Goal: Participate in discussion

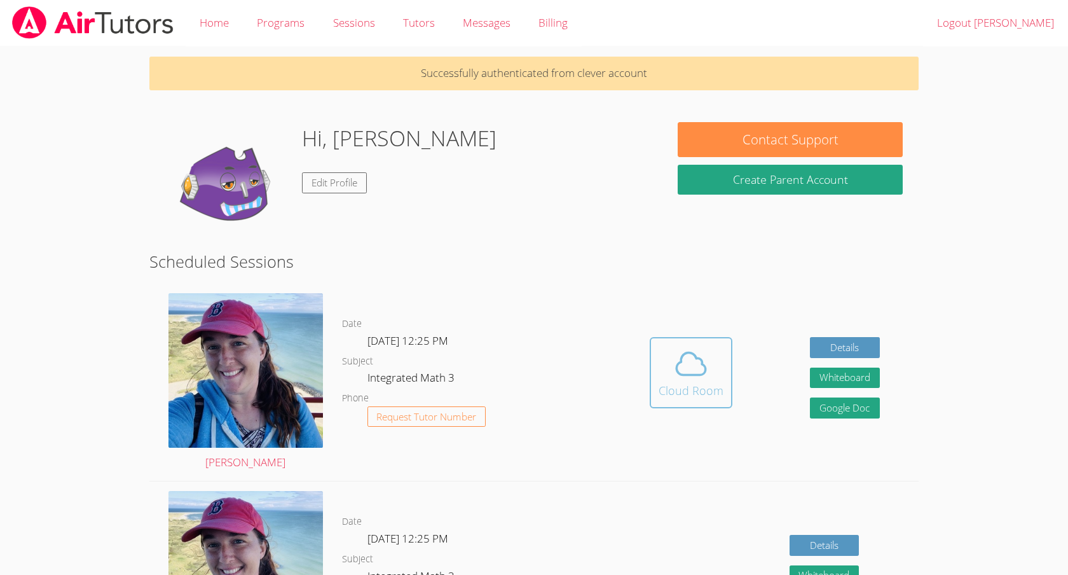
click at [667, 367] on span at bounding box center [691, 364] width 65 height 36
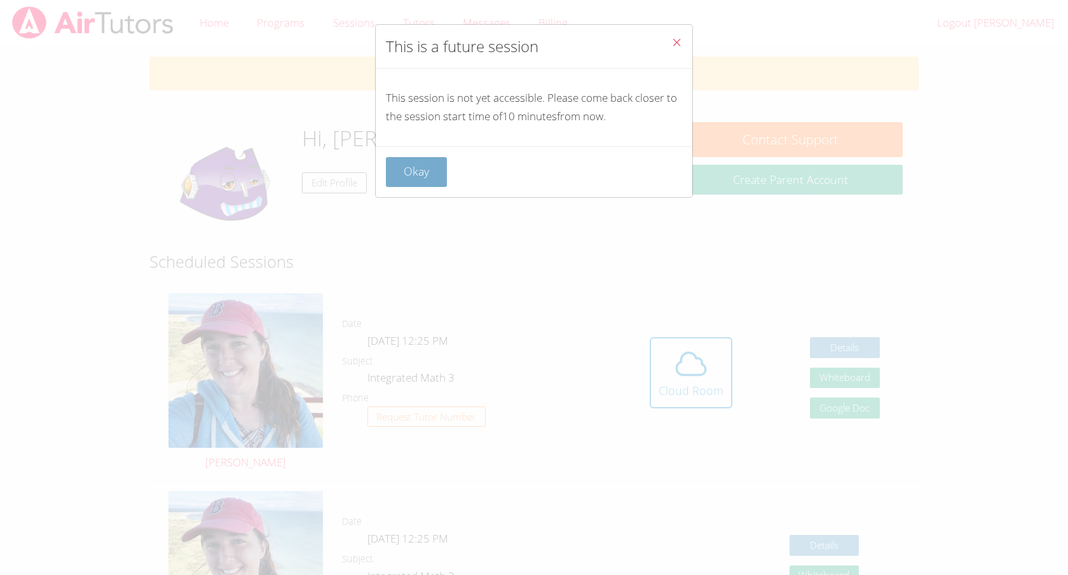
click at [413, 169] on button "Okay" at bounding box center [416, 172] width 61 height 30
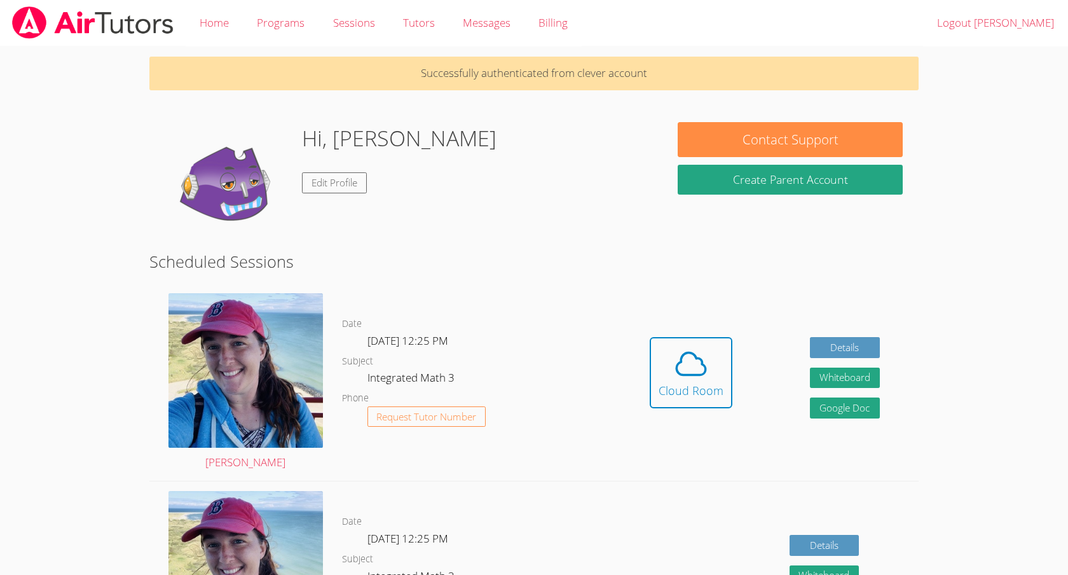
click at [687, 416] on link "Cloud Room" at bounding box center [691, 377] width 83 height 81
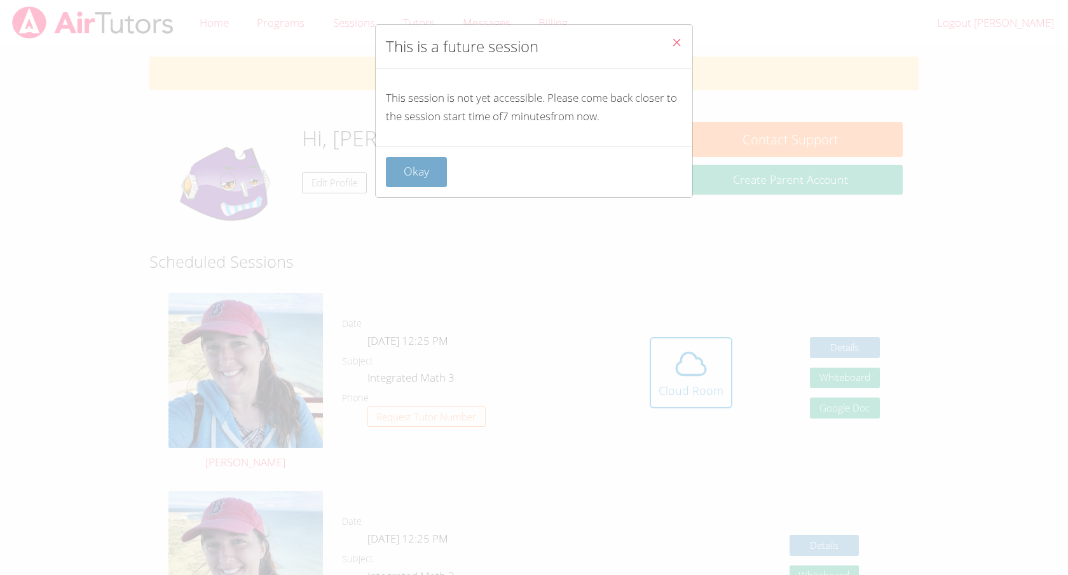
click at [420, 174] on button "Okay" at bounding box center [416, 172] width 61 height 30
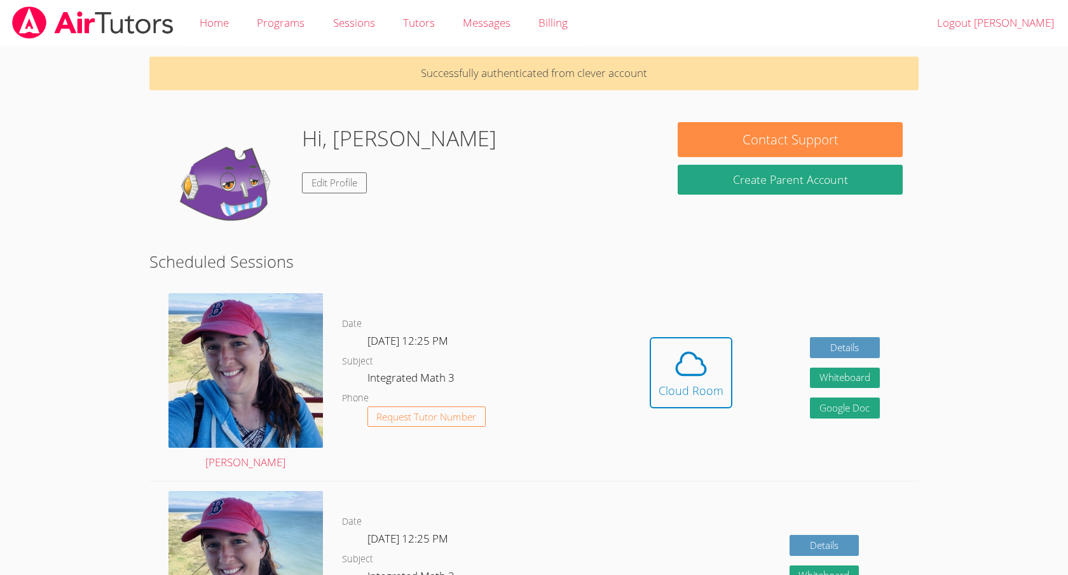
scroll to position [1, 0]
click at [346, 174] on link "Edit Profile" at bounding box center [334, 182] width 65 height 21
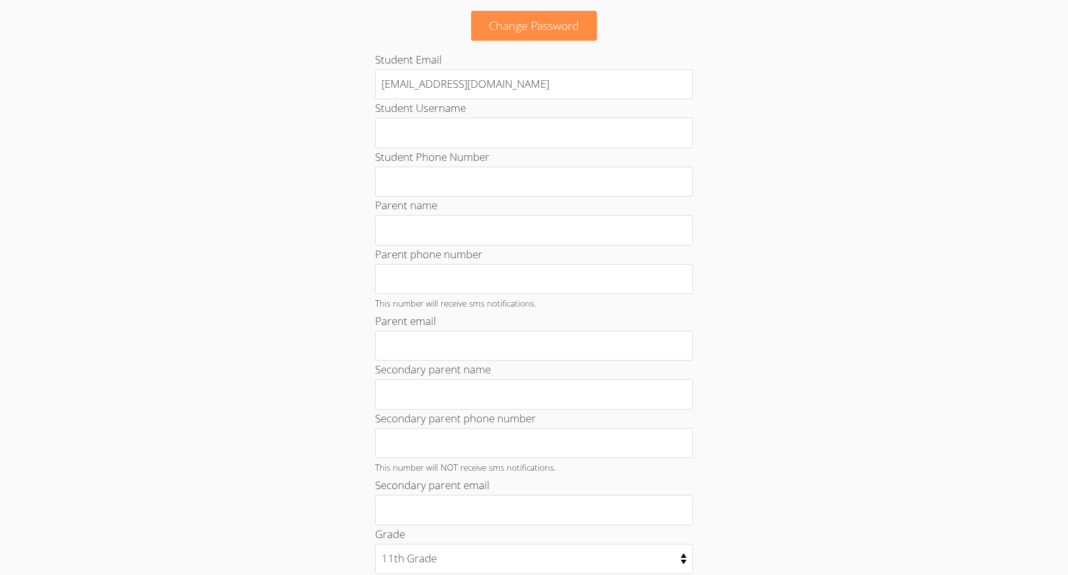
scroll to position [498, 0]
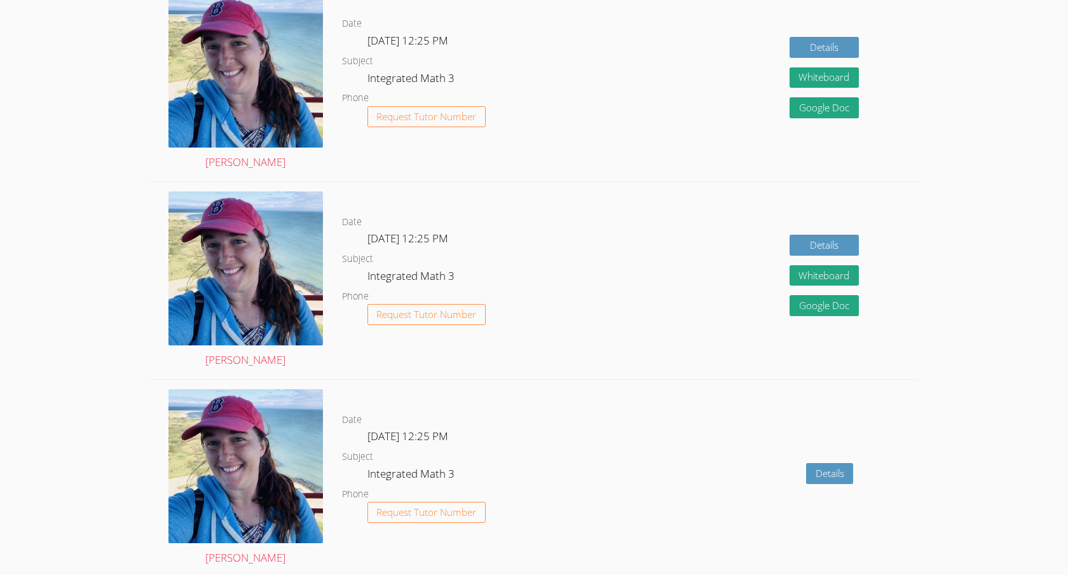
scroll to position [1, 0]
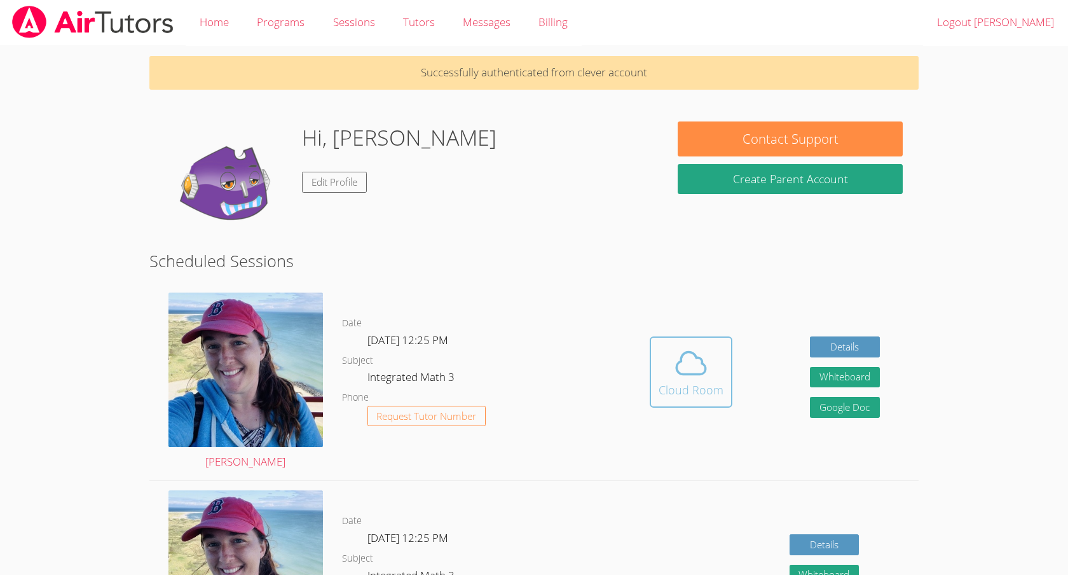
click at [719, 366] on span at bounding box center [691, 363] width 65 height 36
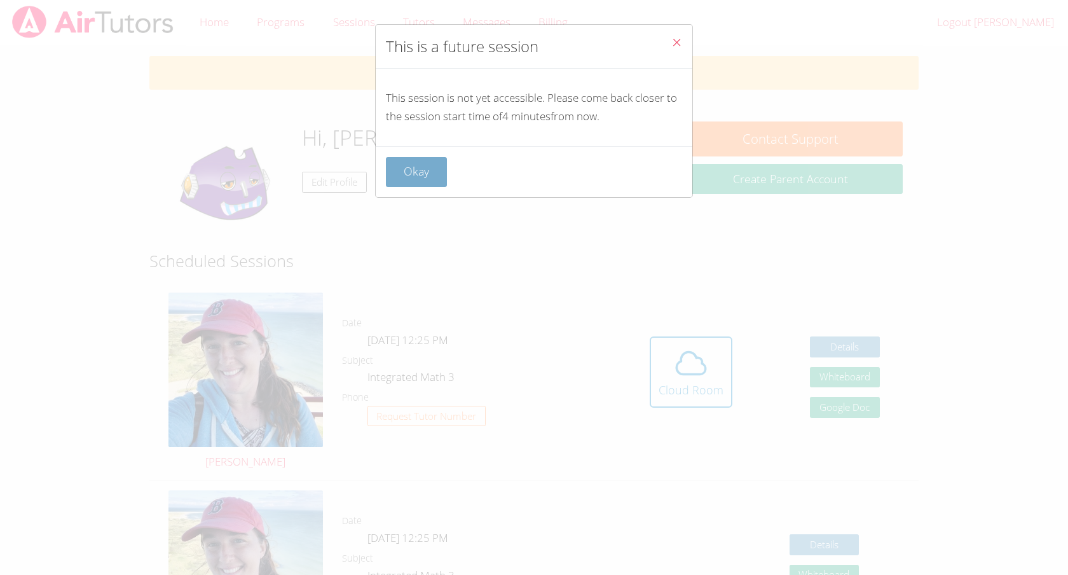
click at [414, 183] on button "Okay" at bounding box center [416, 172] width 61 height 30
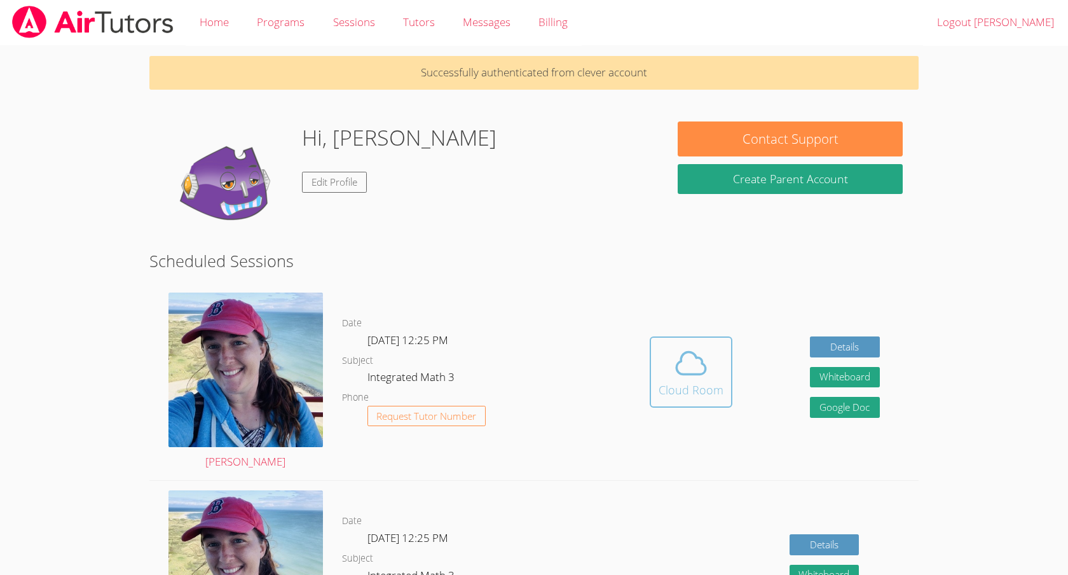
click at [717, 382] on div "Cloud Room" at bounding box center [691, 390] width 65 height 18
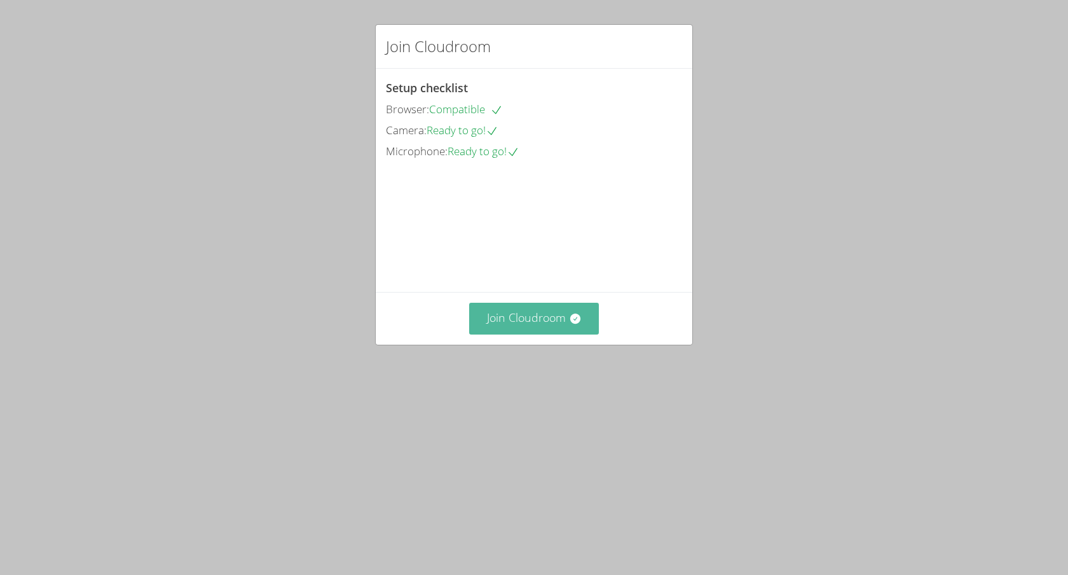
click at [566, 334] on button "Join Cloudroom" at bounding box center [534, 318] width 130 height 31
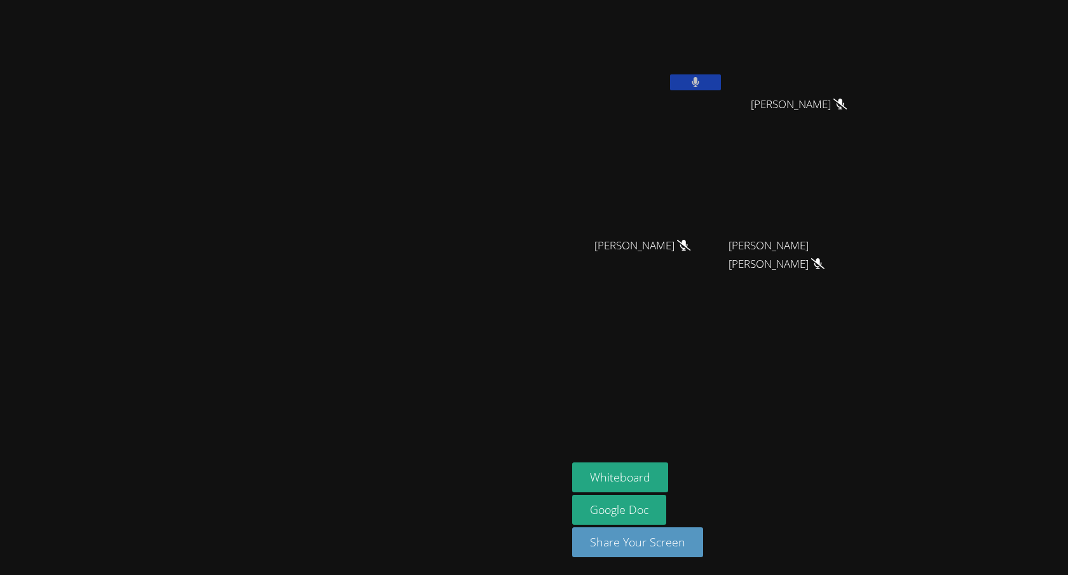
click at [721, 79] on button at bounding box center [695, 82] width 51 height 16
click at [721, 77] on button at bounding box center [695, 82] width 51 height 16
click at [723, 134] on div "[PERSON_NAME]" at bounding box center [647, 73] width 151 height 136
click at [702, 82] on icon at bounding box center [694, 82] width 13 height 11
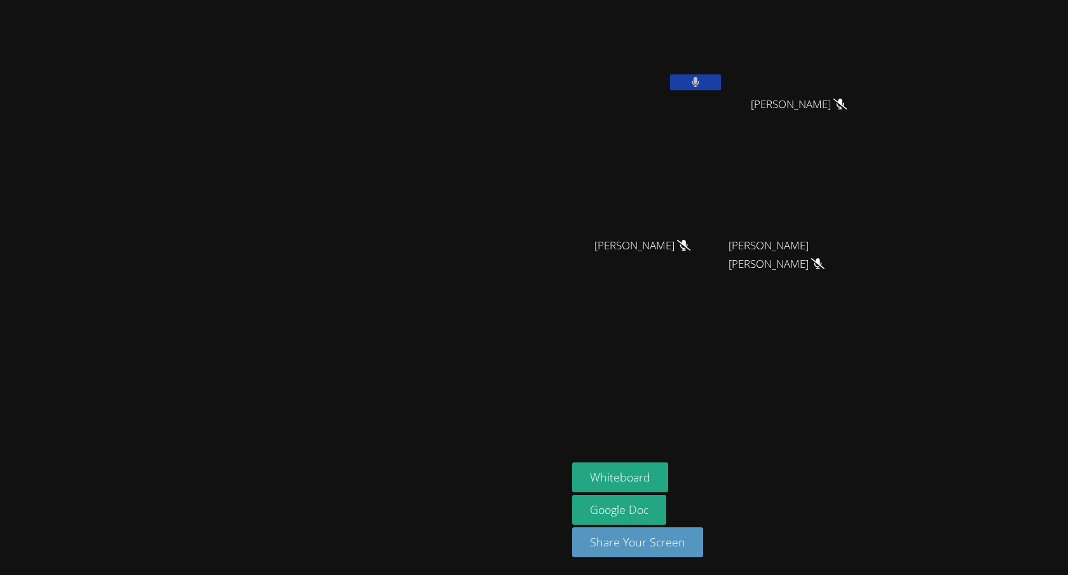
click at [721, 86] on button at bounding box center [695, 82] width 51 height 16
click at [723, 122] on div "[PERSON_NAME]" at bounding box center [647, 73] width 151 height 136
click at [379, 137] on video at bounding box center [283, 262] width 191 height 313
click at [702, 85] on icon at bounding box center [694, 82] width 13 height 11
click at [721, 76] on button at bounding box center [695, 82] width 51 height 16
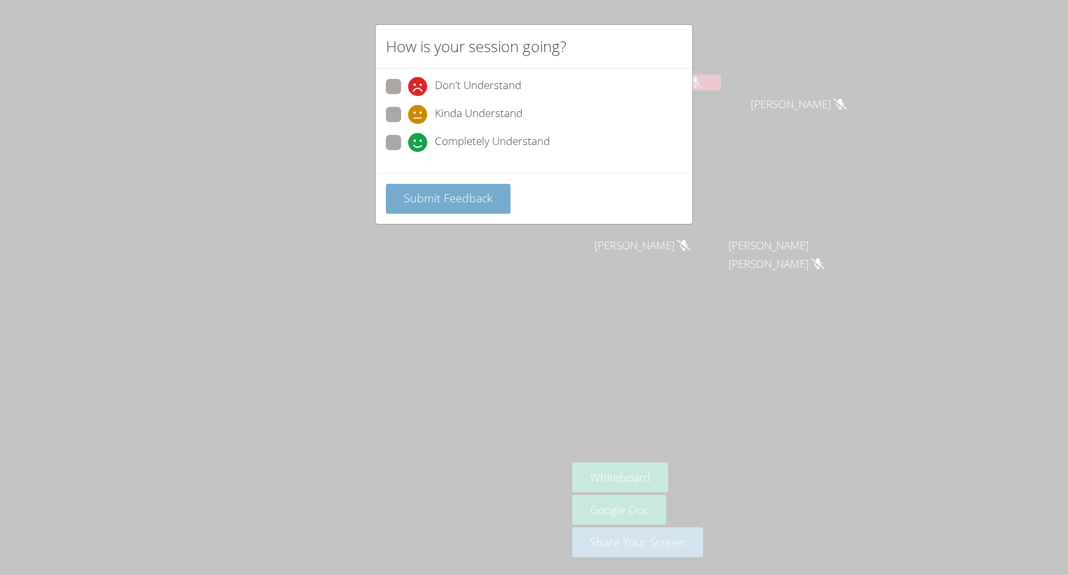
click at [420, 197] on span "Submit Feedback" at bounding box center [448, 197] width 89 height 15
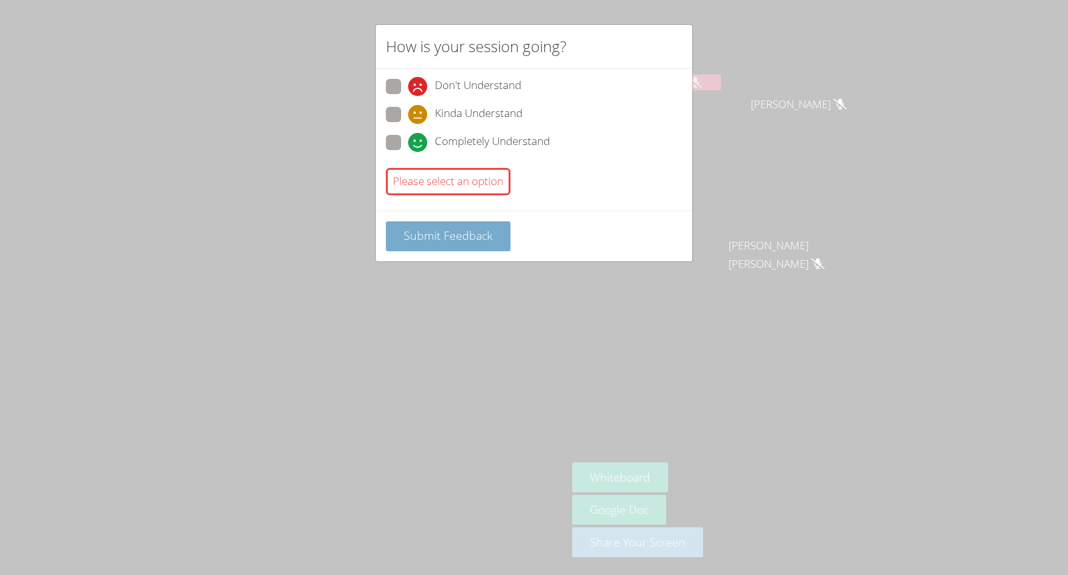
click at [431, 228] on span "Submit Feedback" at bounding box center [448, 235] width 89 height 15
click at [435, 230] on span "Submit Feedback" at bounding box center [448, 235] width 89 height 15
click at [440, 237] on span "Submit Feedback" at bounding box center [448, 235] width 89 height 15
click at [408, 152] on span at bounding box center [408, 152] width 0 height 0
click at [408, 146] on input "Completely Understand" at bounding box center [413, 140] width 11 height 11
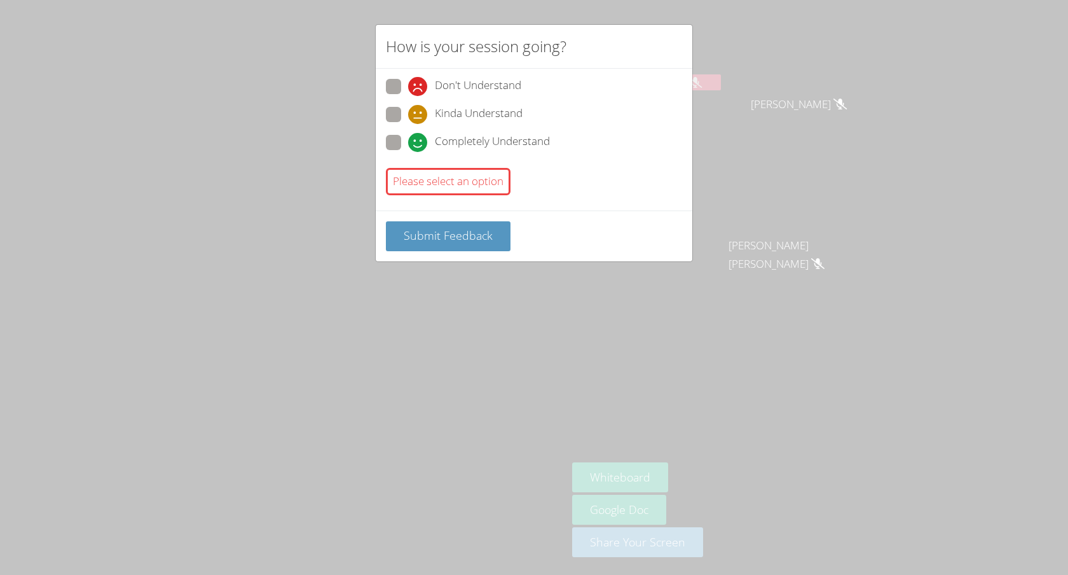
radio input "true"
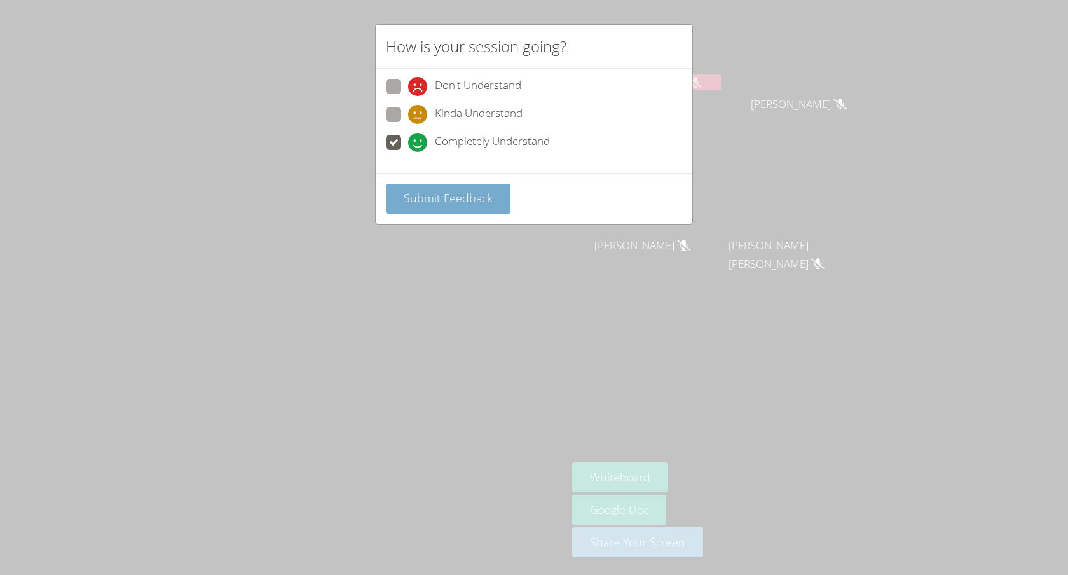
click at [404, 188] on button "Submit Feedback" at bounding box center [448, 199] width 125 height 30
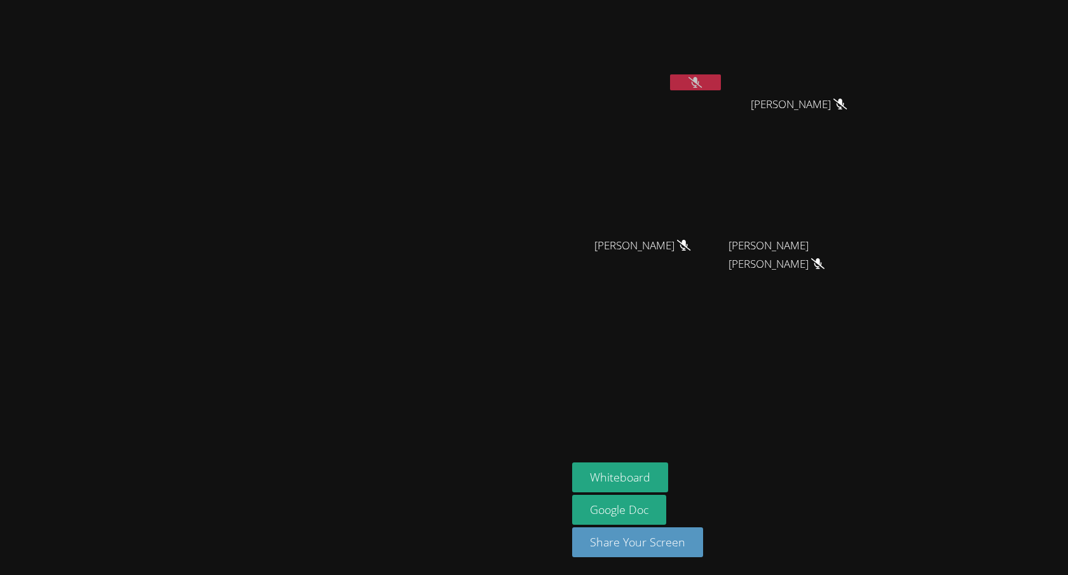
click at [702, 81] on icon at bounding box center [694, 82] width 13 height 11
click at [721, 85] on button at bounding box center [695, 82] width 51 height 16
